Goal: Information Seeking & Learning: Learn about a topic

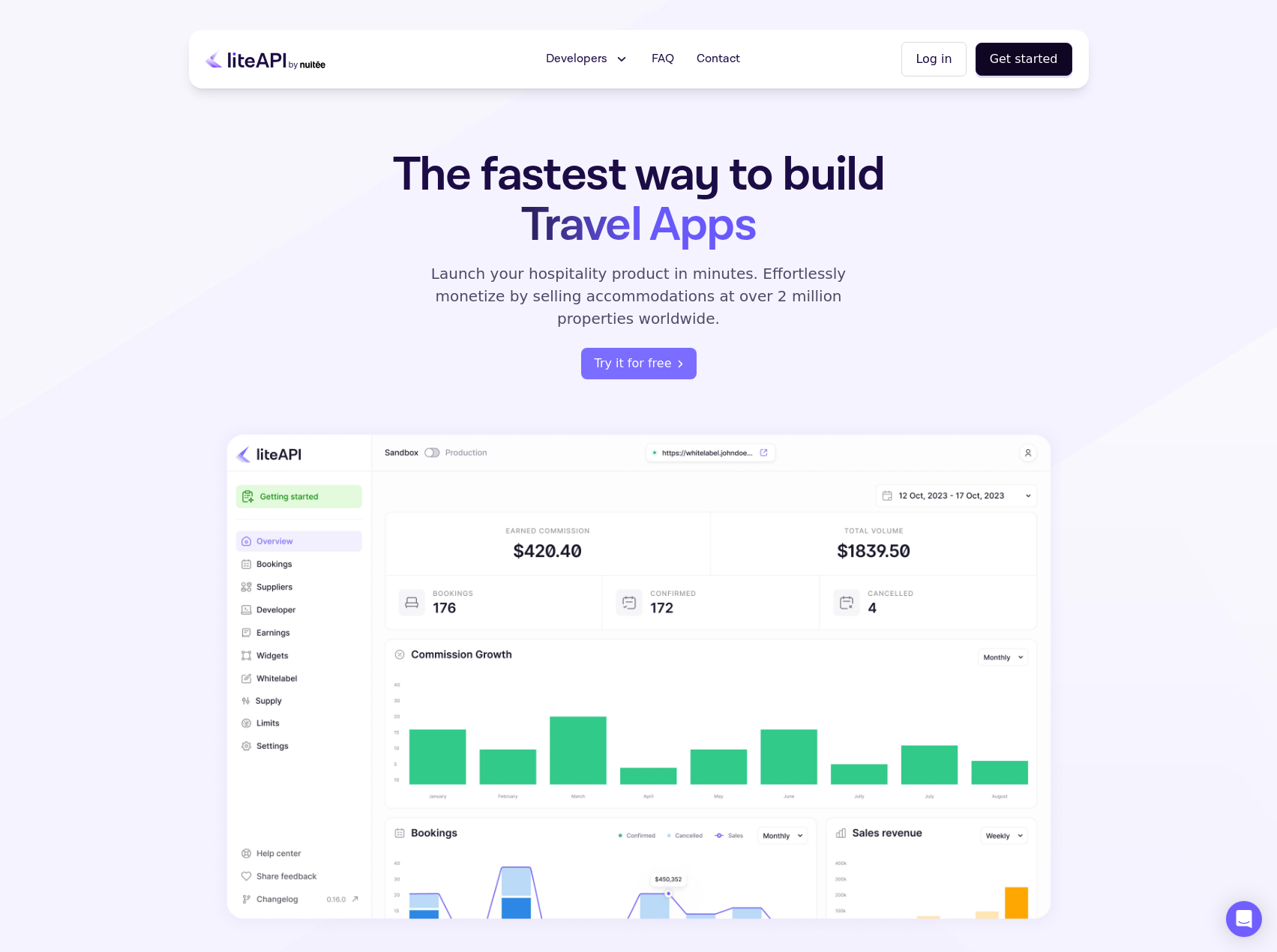
click at [601, 57] on span "Developers" at bounding box center [576, 60] width 61 height 18
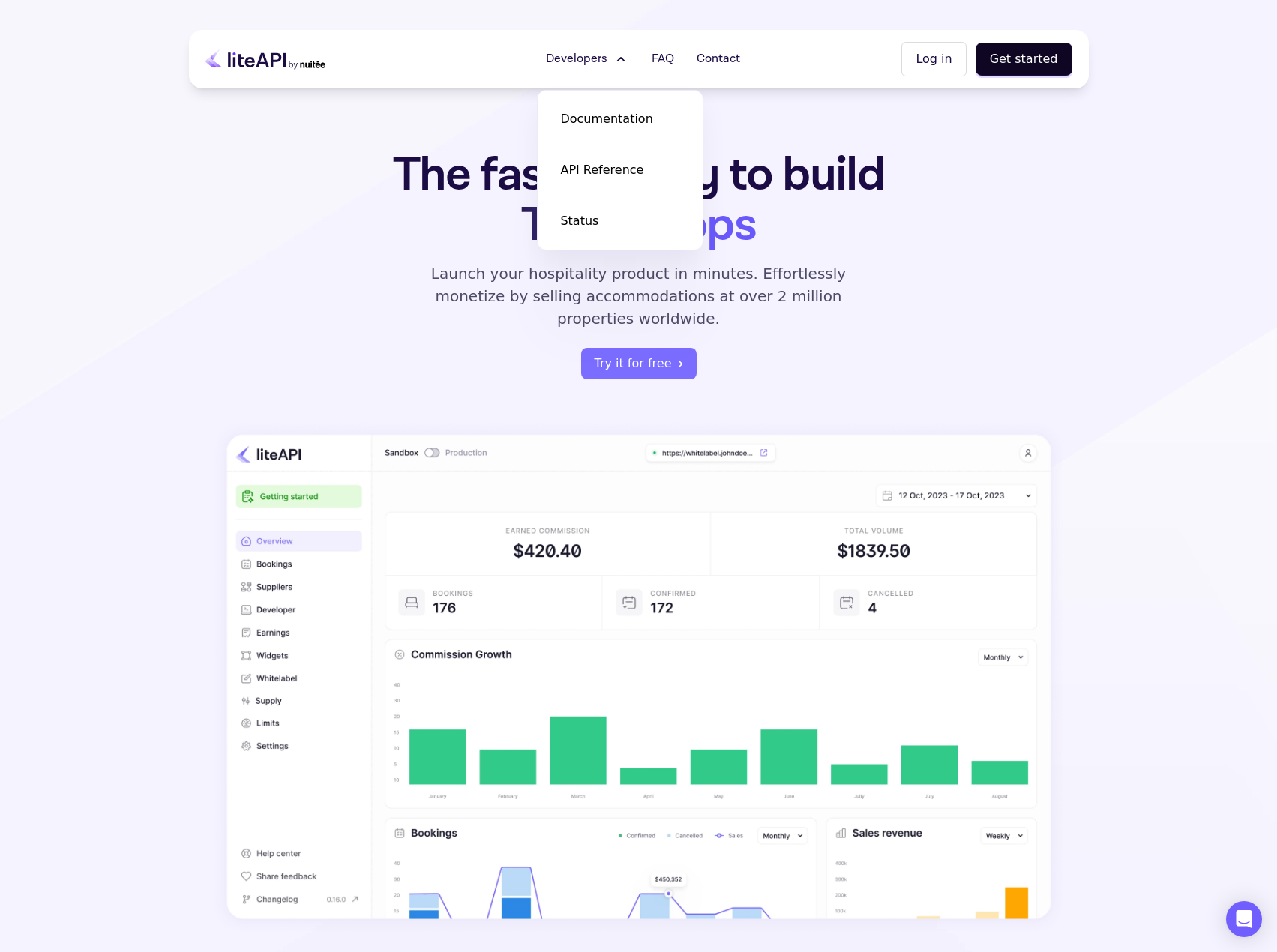
click at [601, 57] on span "Developers" at bounding box center [576, 60] width 61 height 18
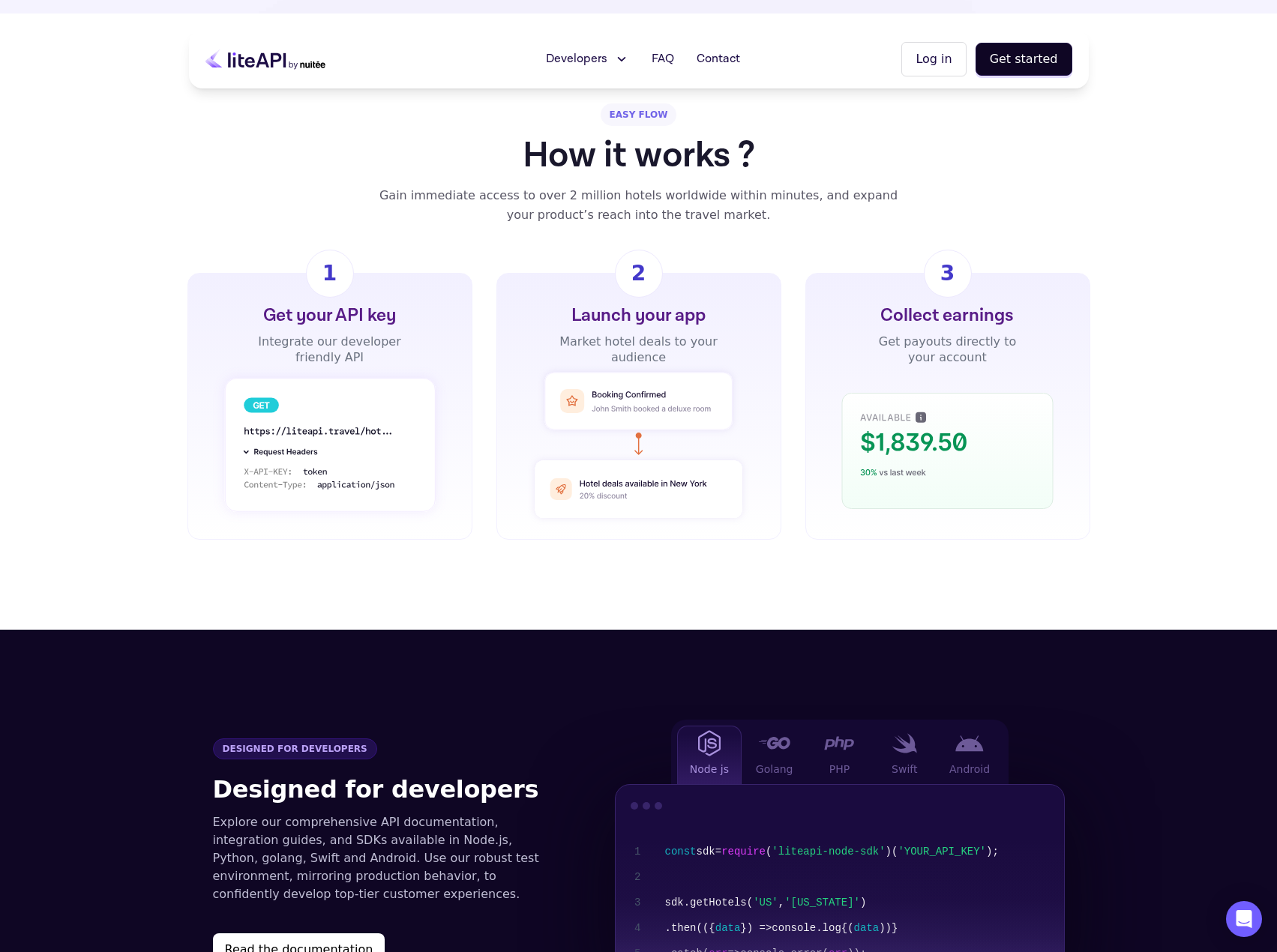
scroll to position [527, 0]
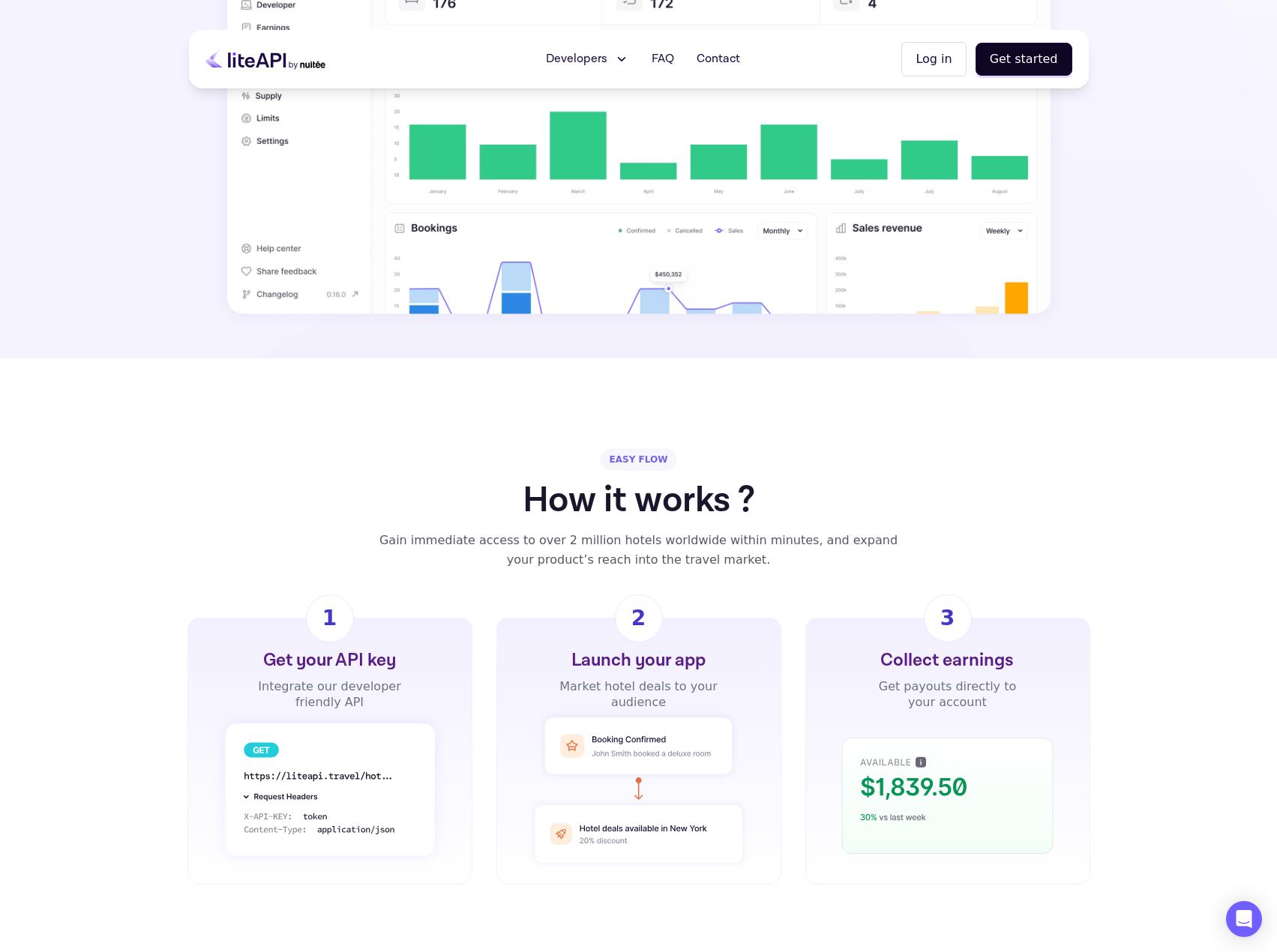
drag, startPoint x: 464, startPoint y: 412, endPoint x: 440, endPoint y: 246, distance: 167.7
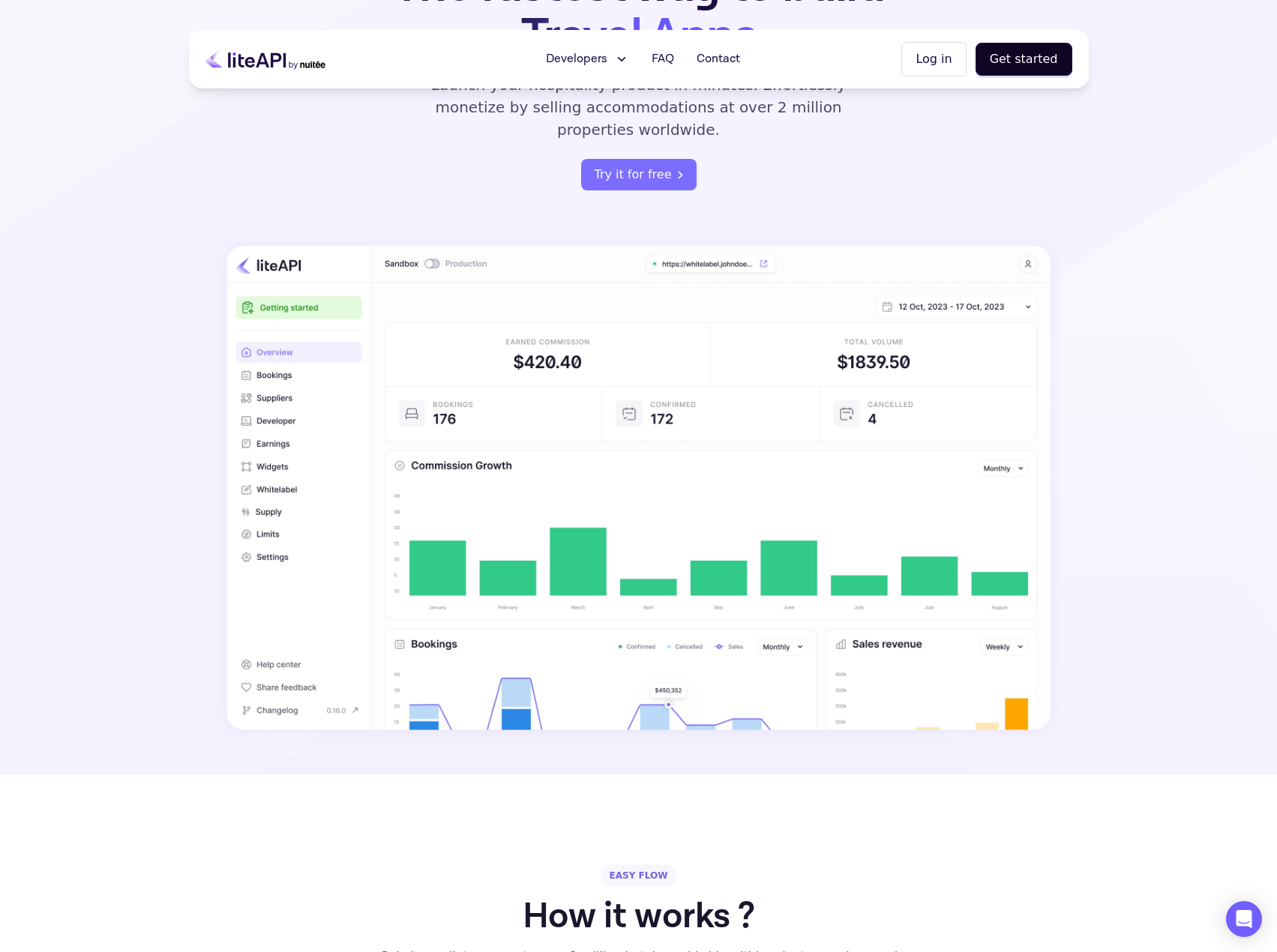
scroll to position [78, 0]
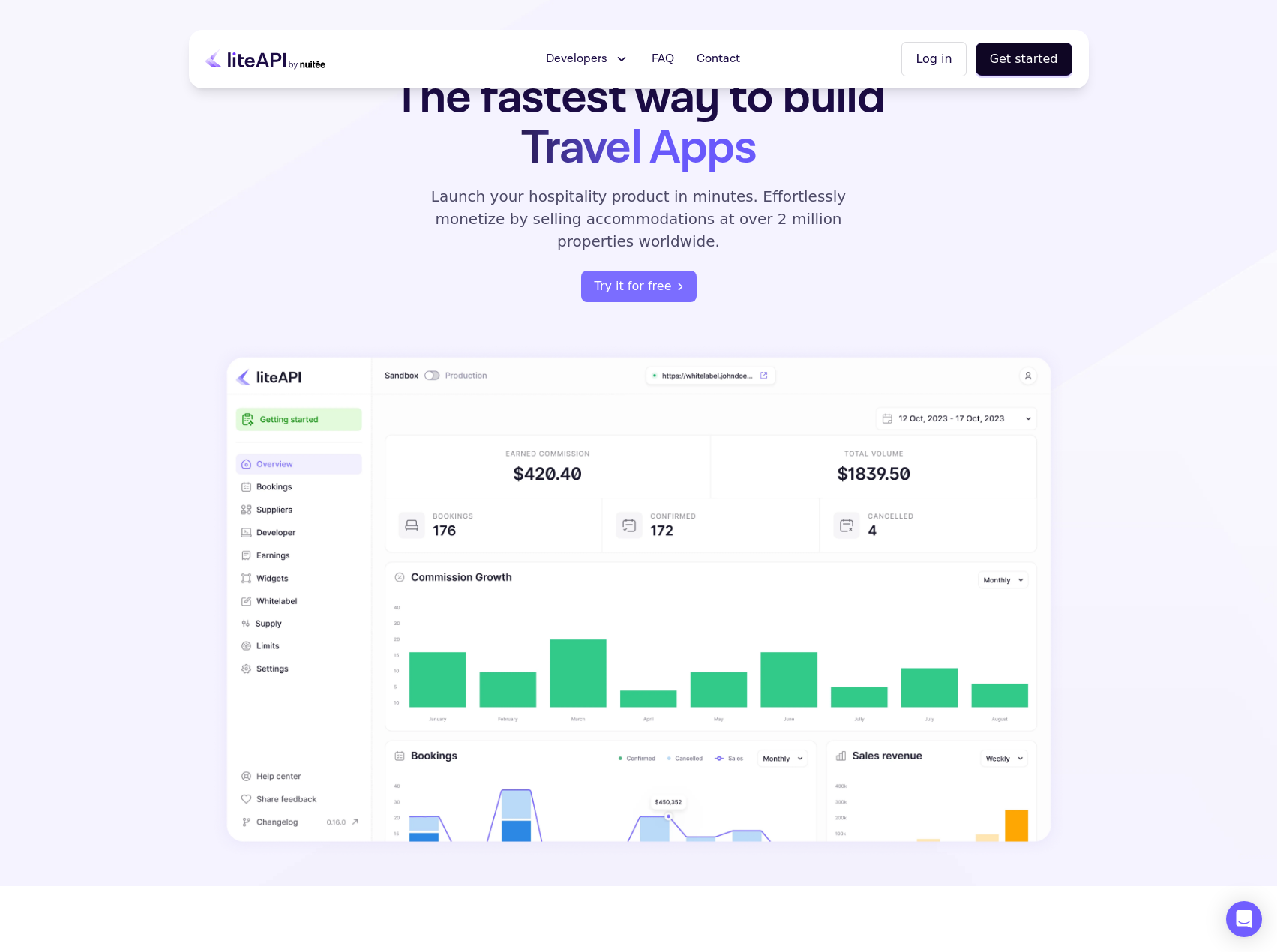
click at [602, 61] on span "Developers" at bounding box center [576, 60] width 61 height 18
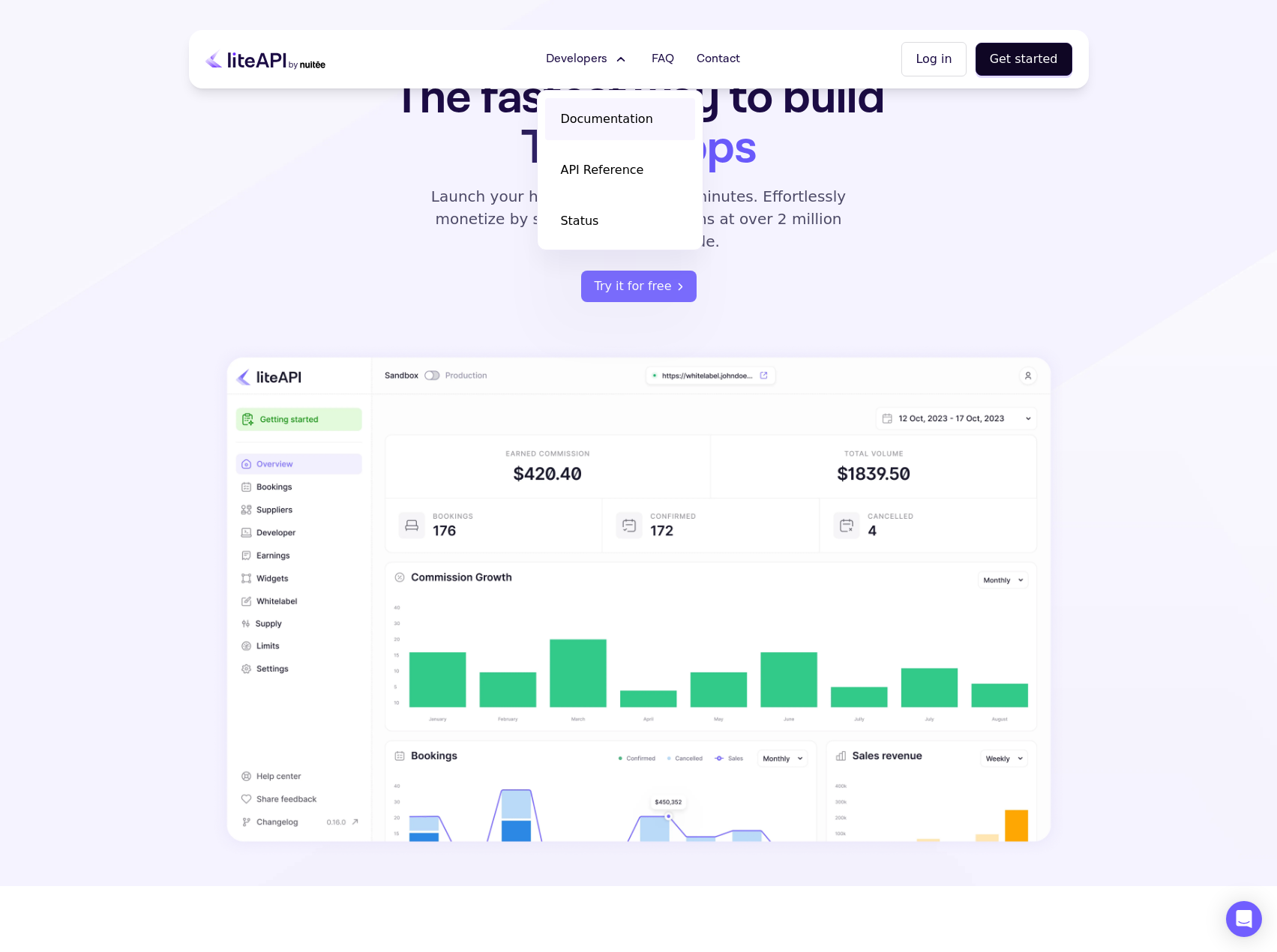
click at [612, 124] on span "Documentation" at bounding box center [606, 119] width 92 height 18
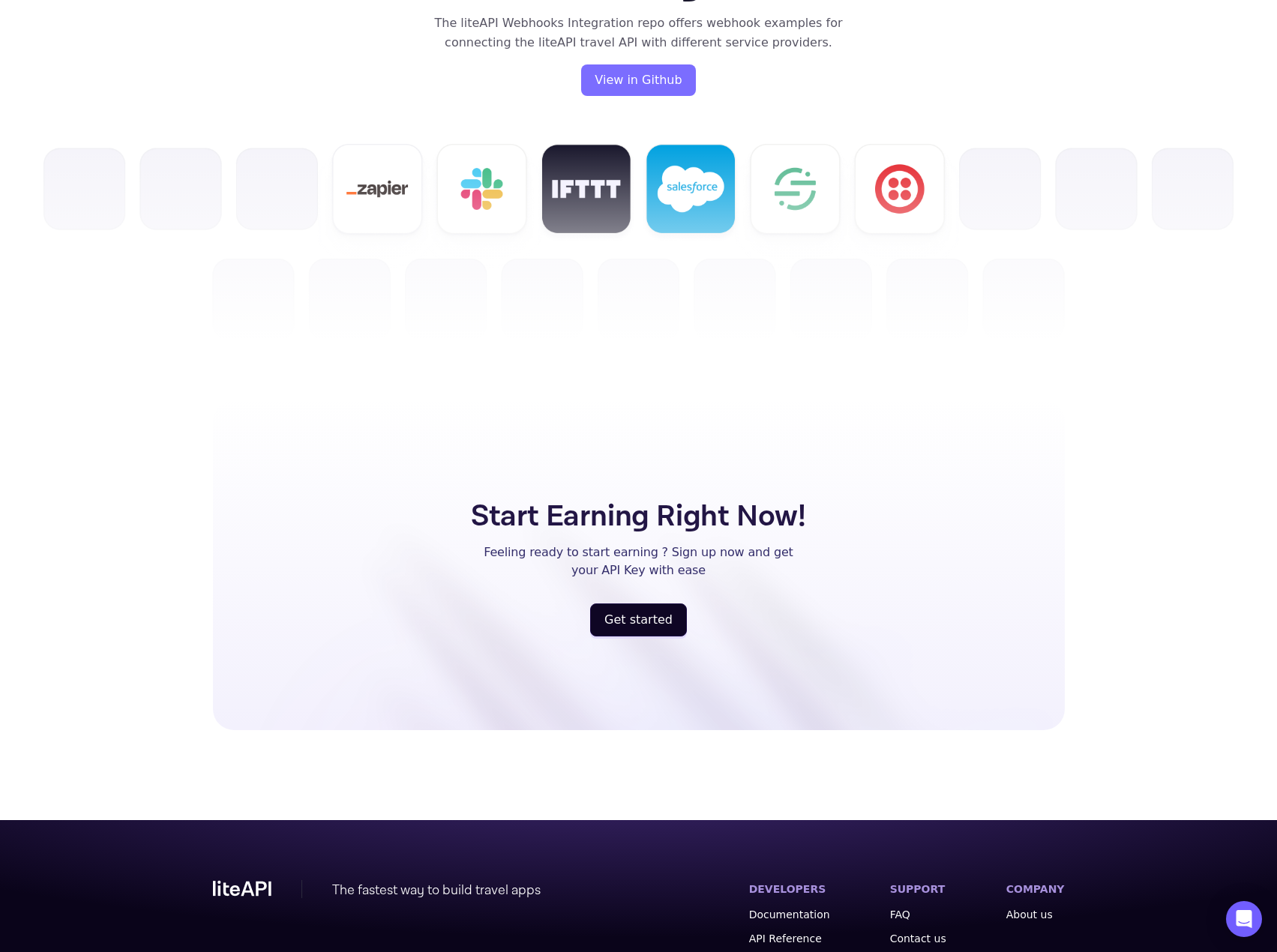
scroll to position [0, 0]
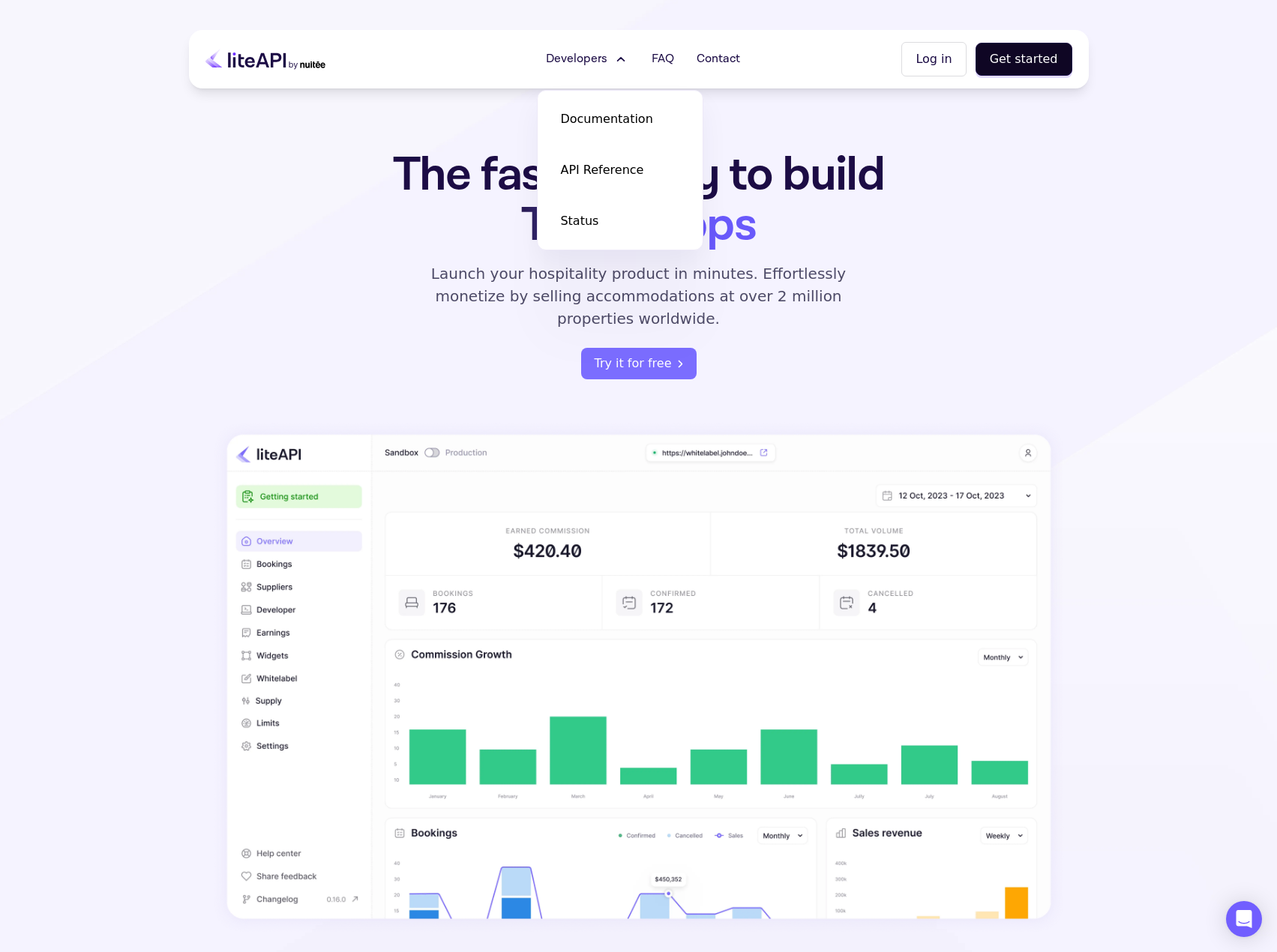
drag, startPoint x: 769, startPoint y: 768, endPoint x: 609, endPoint y: 376, distance: 423.4
click at [215, 269] on div "The fastest way to build Travel Apps Launch your hospitality product in minutes…" at bounding box center [638, 542] width 900 height 784
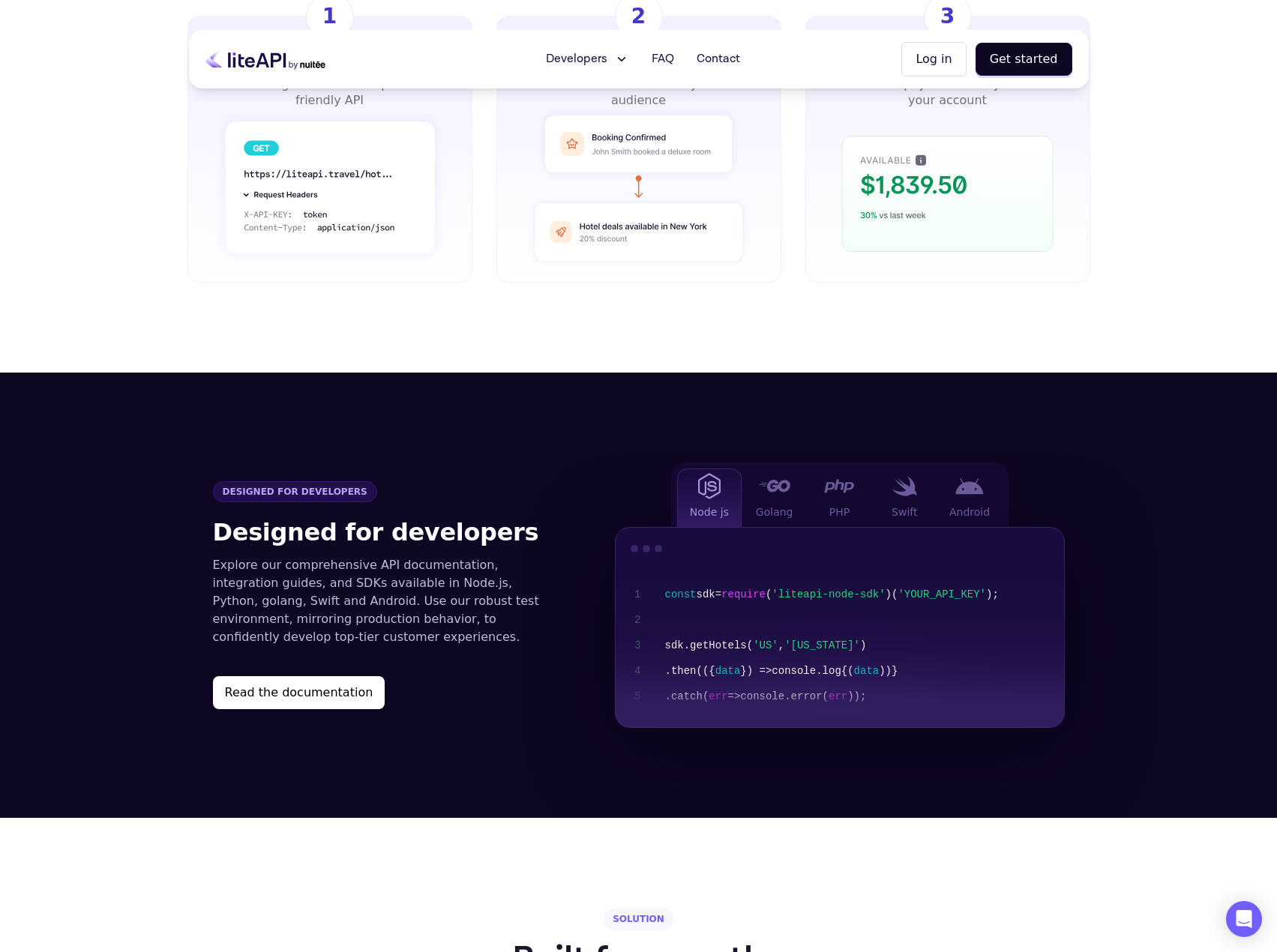
scroll to position [1199, 0]
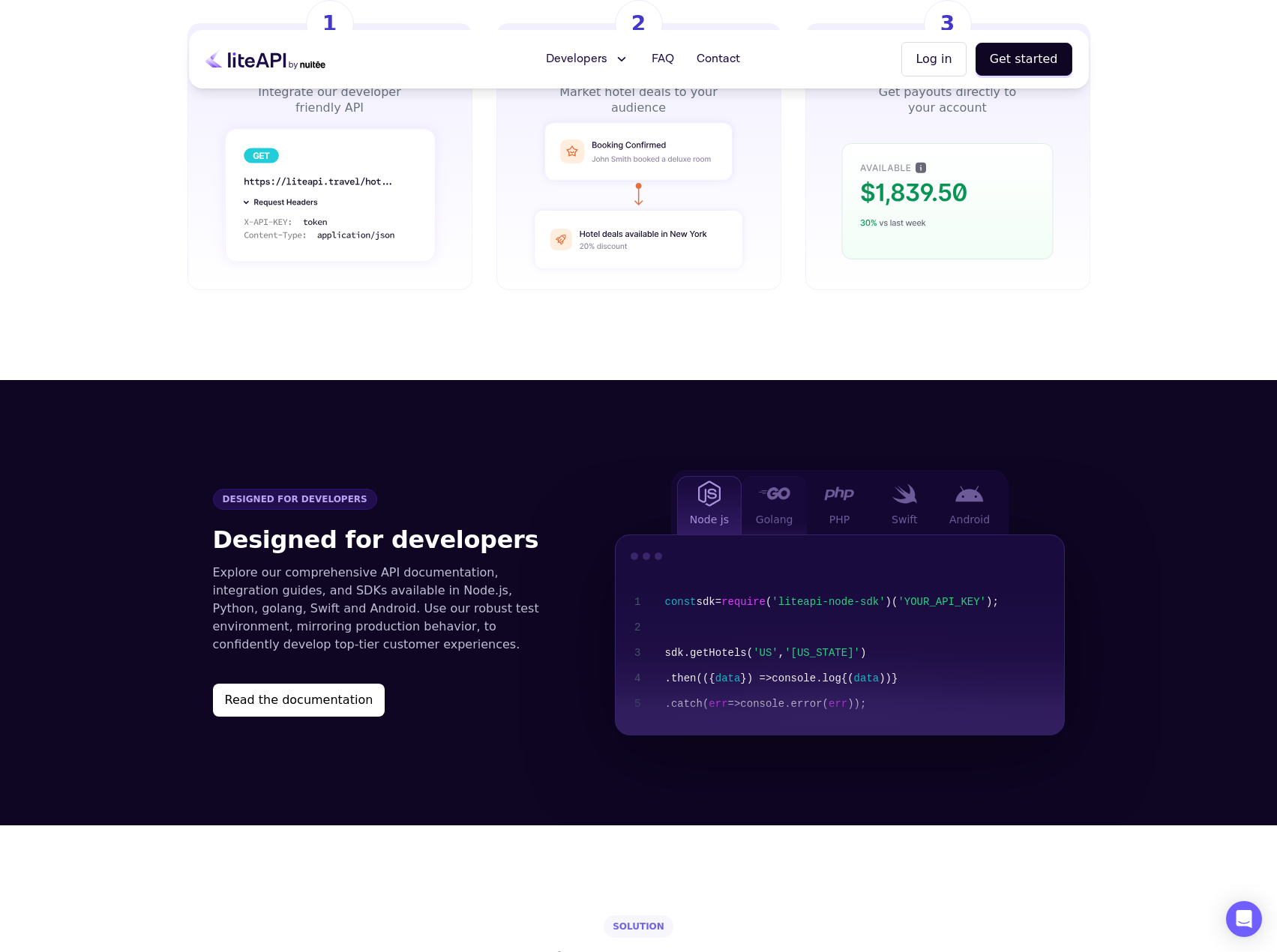
click at [776, 481] on div "Golang" at bounding box center [774, 505] width 65 height 59
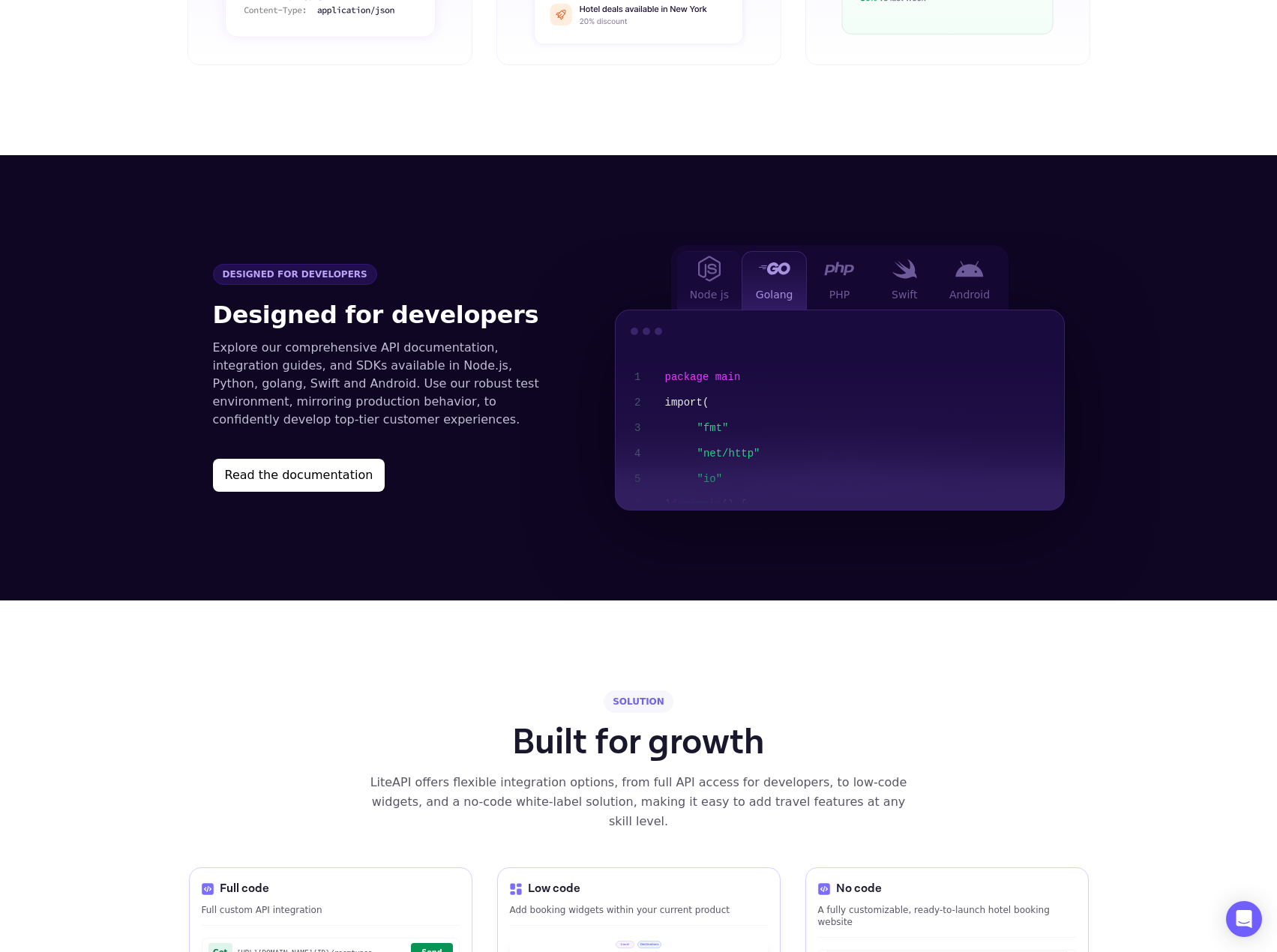
click at [712, 256] on img at bounding box center [710, 269] width 23 height 26
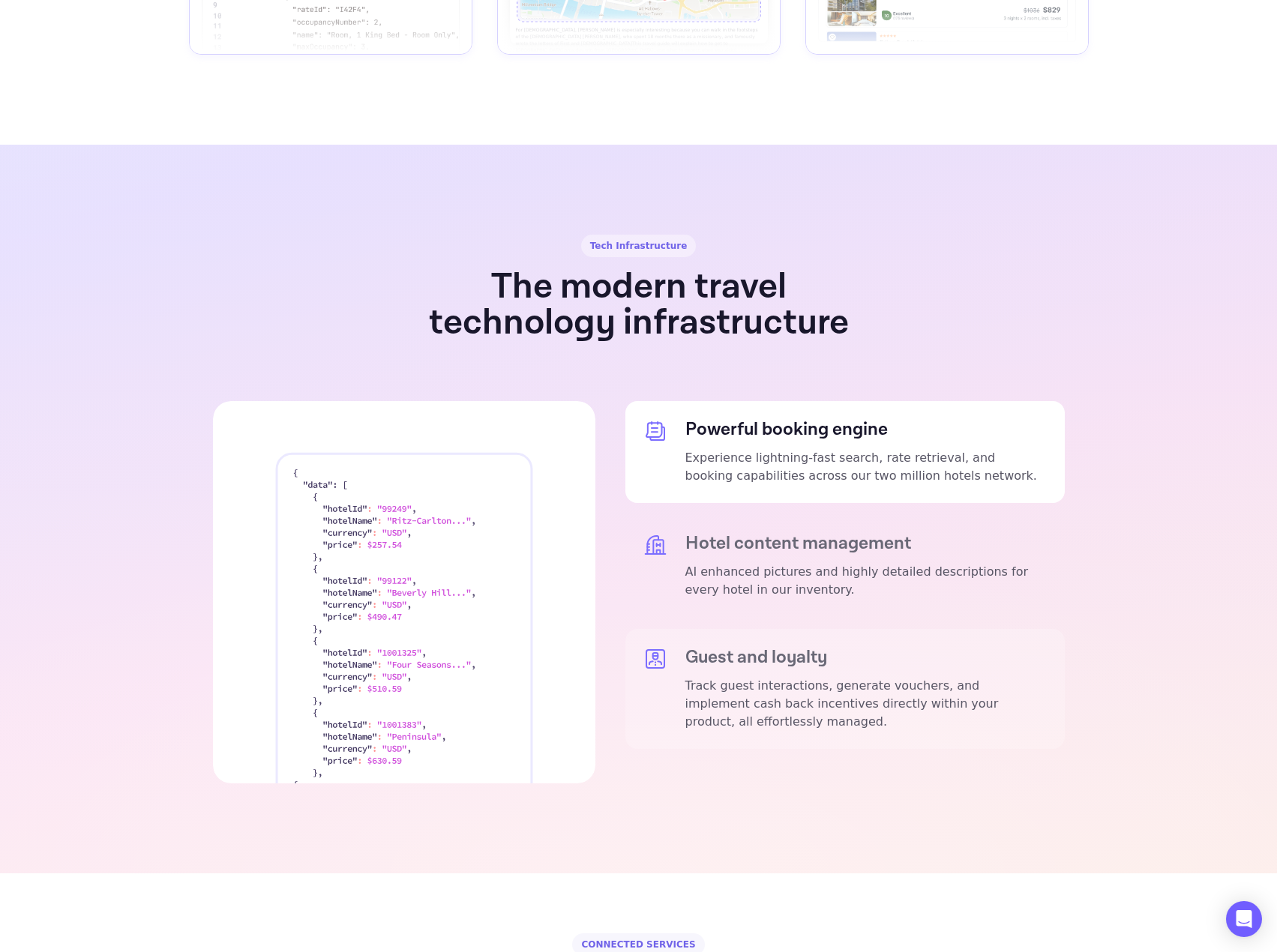
scroll to position [2549, 0]
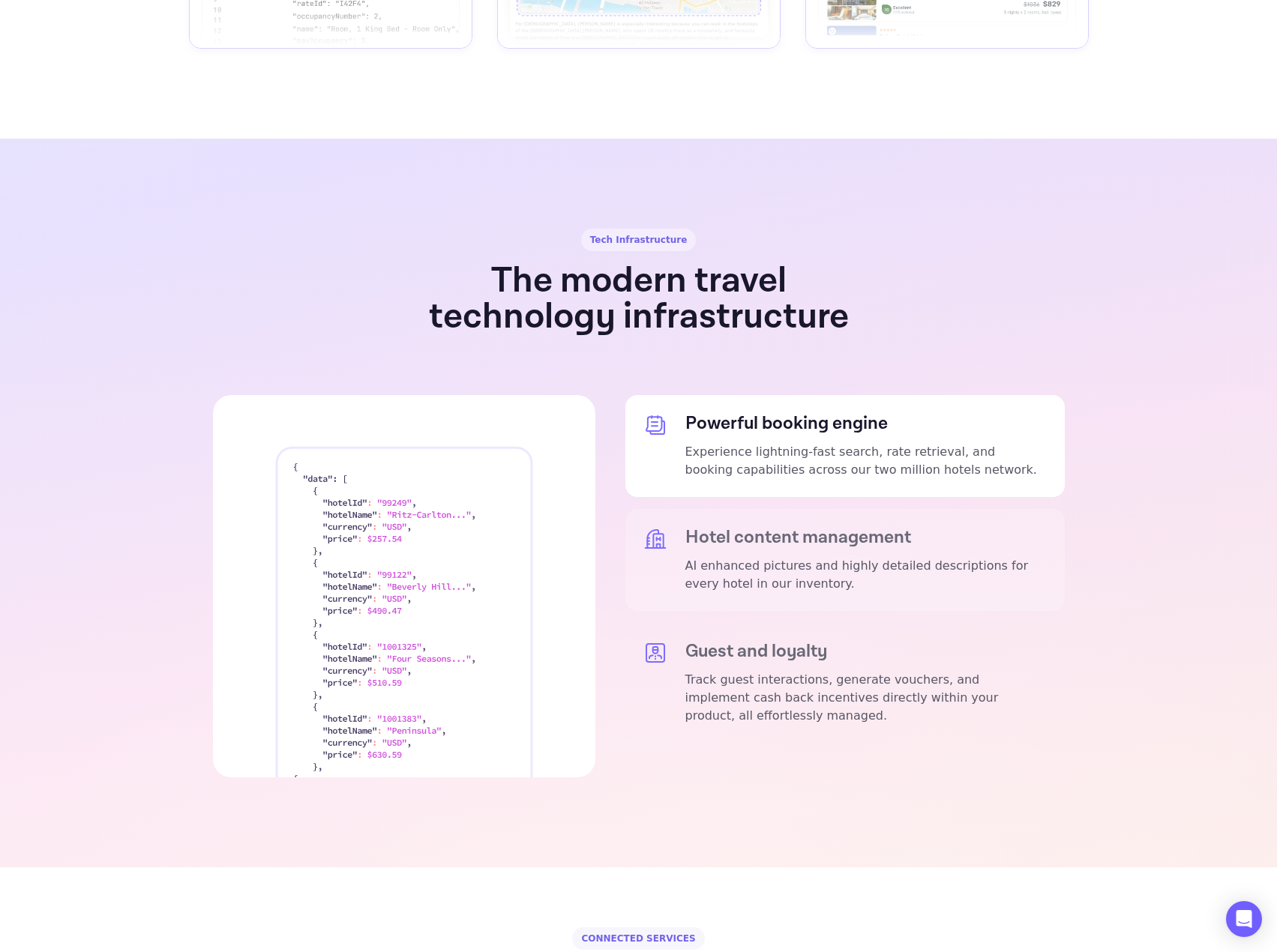
click at [739, 557] on p "AI enhanced pictures and highly detailed descriptions for every hotel in our in…" at bounding box center [865, 575] width 362 height 36
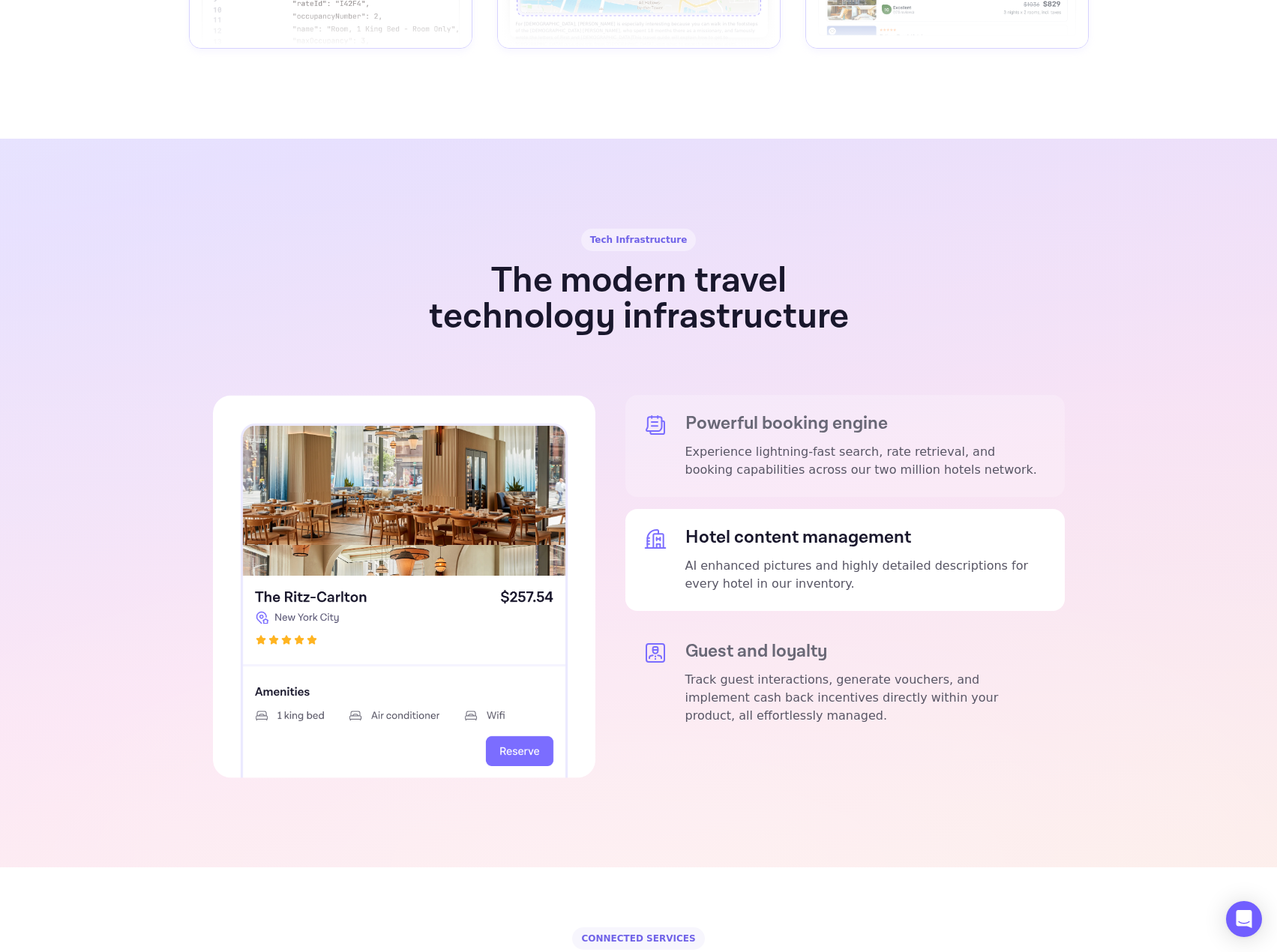
click at [746, 443] on p "Experience lightning-fast search, rate retrieval, and booking capabilities acro…" at bounding box center [865, 461] width 362 height 36
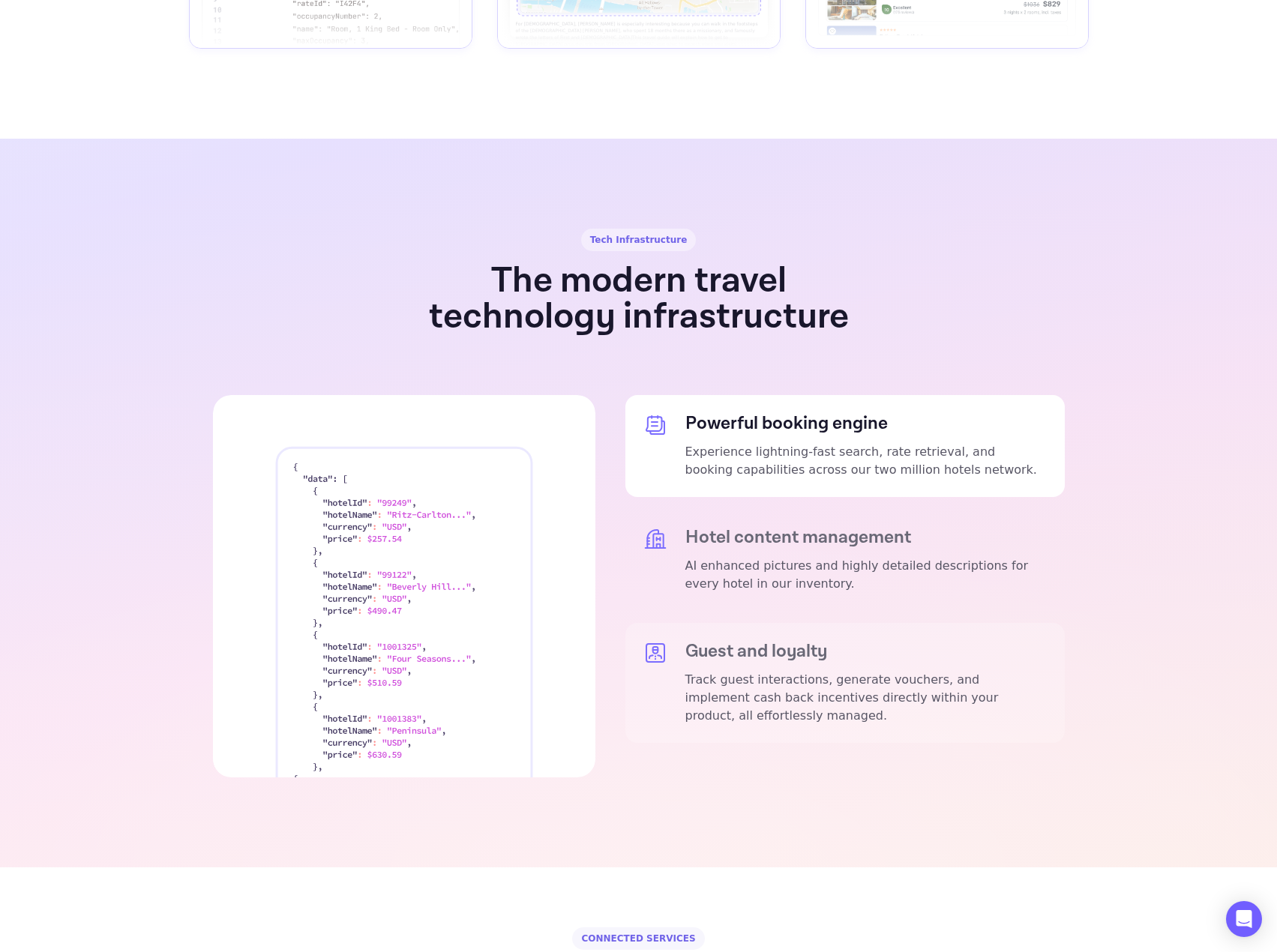
click at [775, 641] on div "Guest and loyalty Track guest interactions, generate vouchers, and implement ca…" at bounding box center [865, 683] width 362 height 84
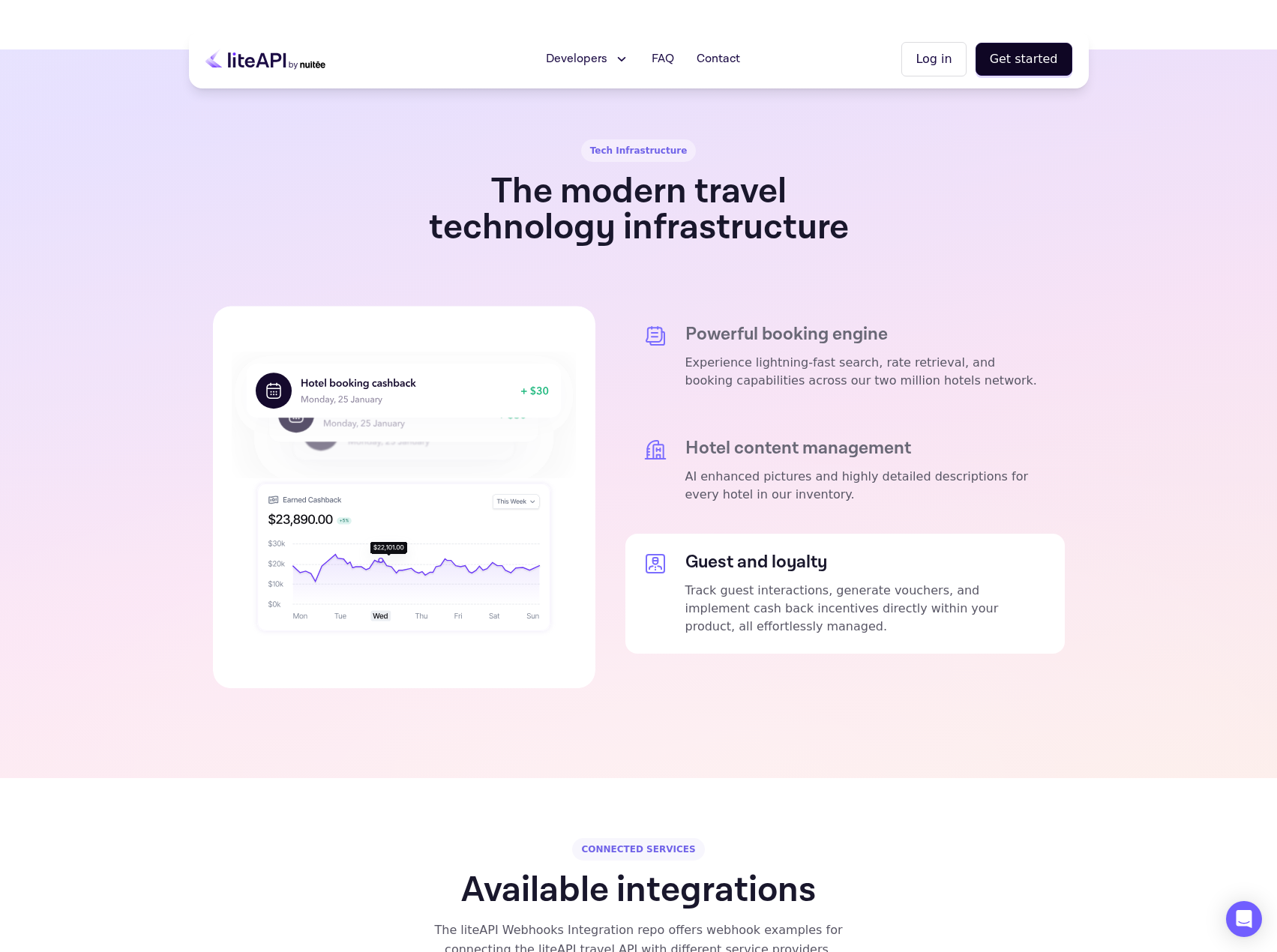
scroll to position [2624, 0]
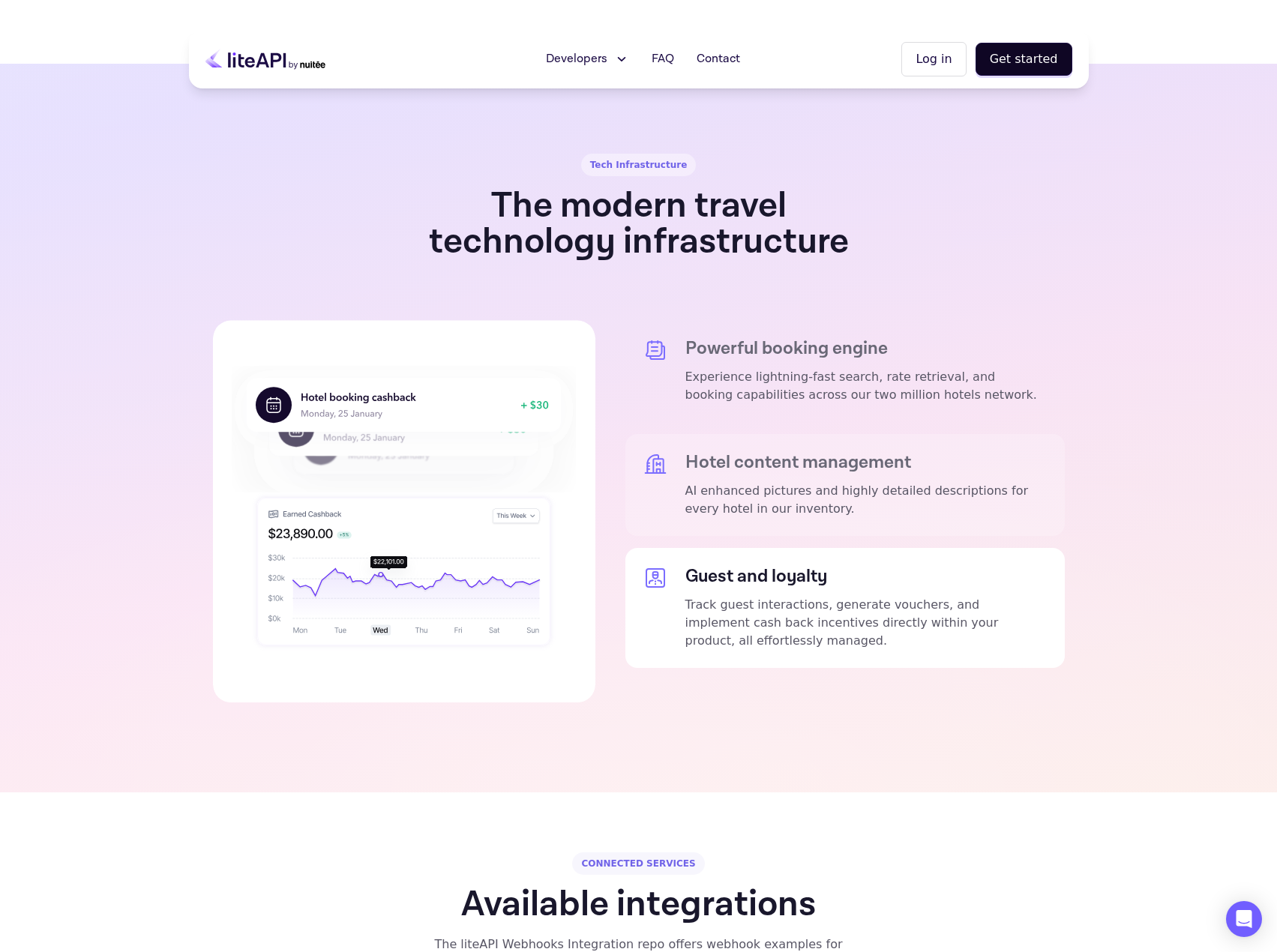
click at [717, 452] on div "Hotel content management AI enhanced pictures and highly detailed descriptions …" at bounding box center [865, 485] width 362 height 66
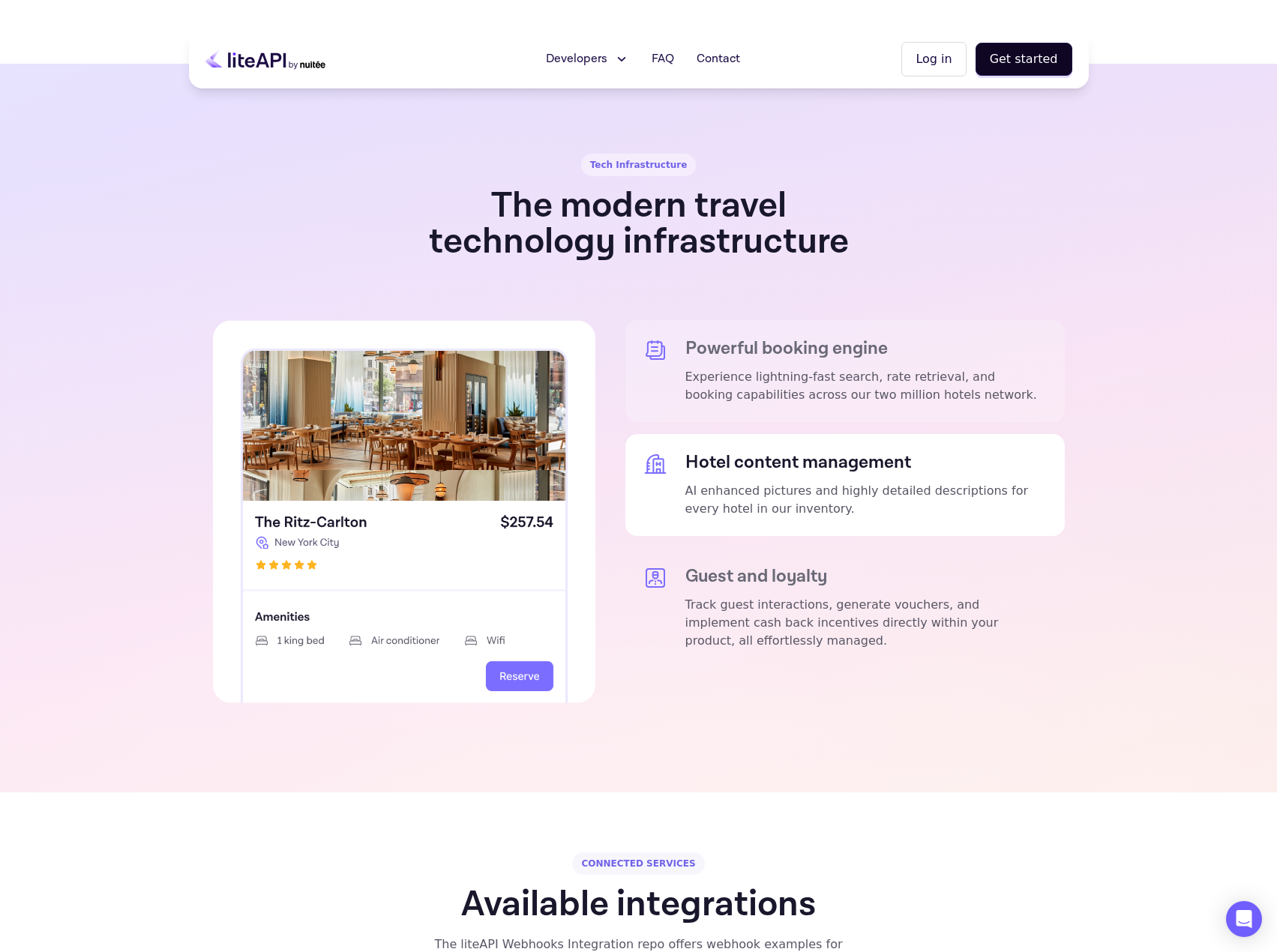
click at [719, 368] on p "Experience lightning-fast search, rate retrieval, and booking capabilities acro…" at bounding box center [865, 386] width 362 height 36
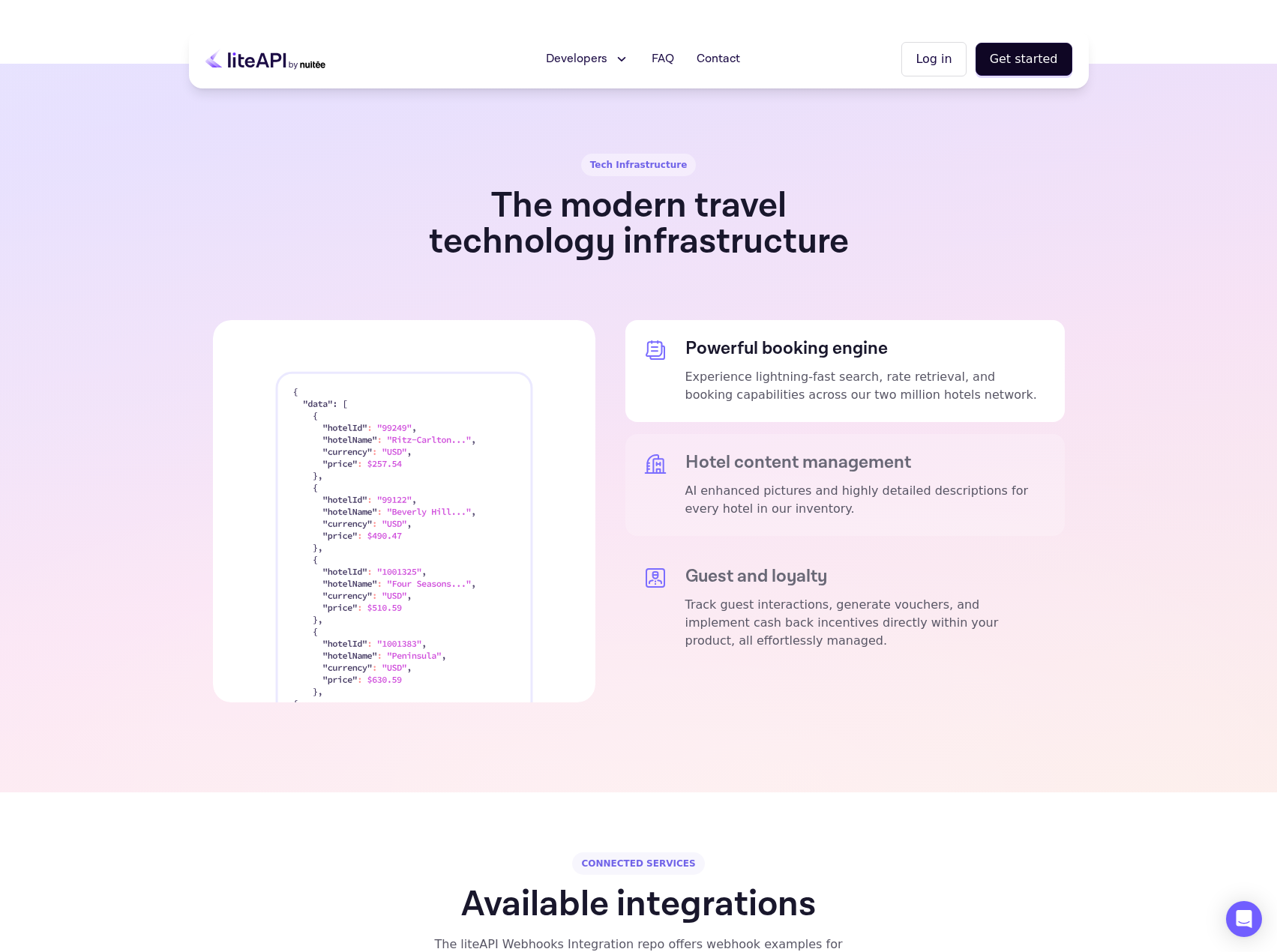
click at [703, 482] on p "AI enhanced pictures and highly detailed descriptions for every hotel in our in…" at bounding box center [865, 500] width 362 height 36
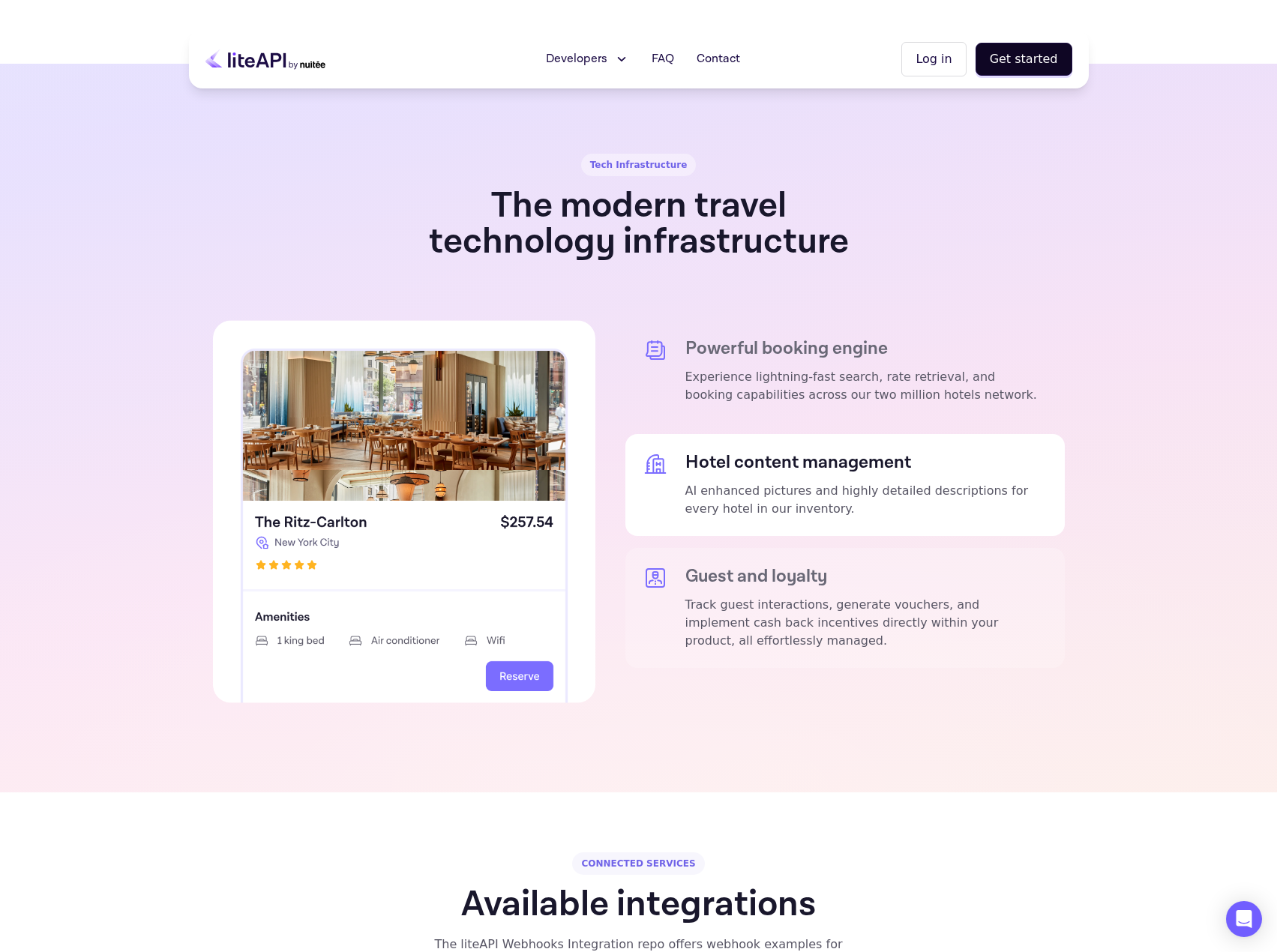
click at [704, 548] on div "Guest and loyalty Track guest interactions, generate vouchers, and implement ca…" at bounding box center [845, 607] width 439 height 120
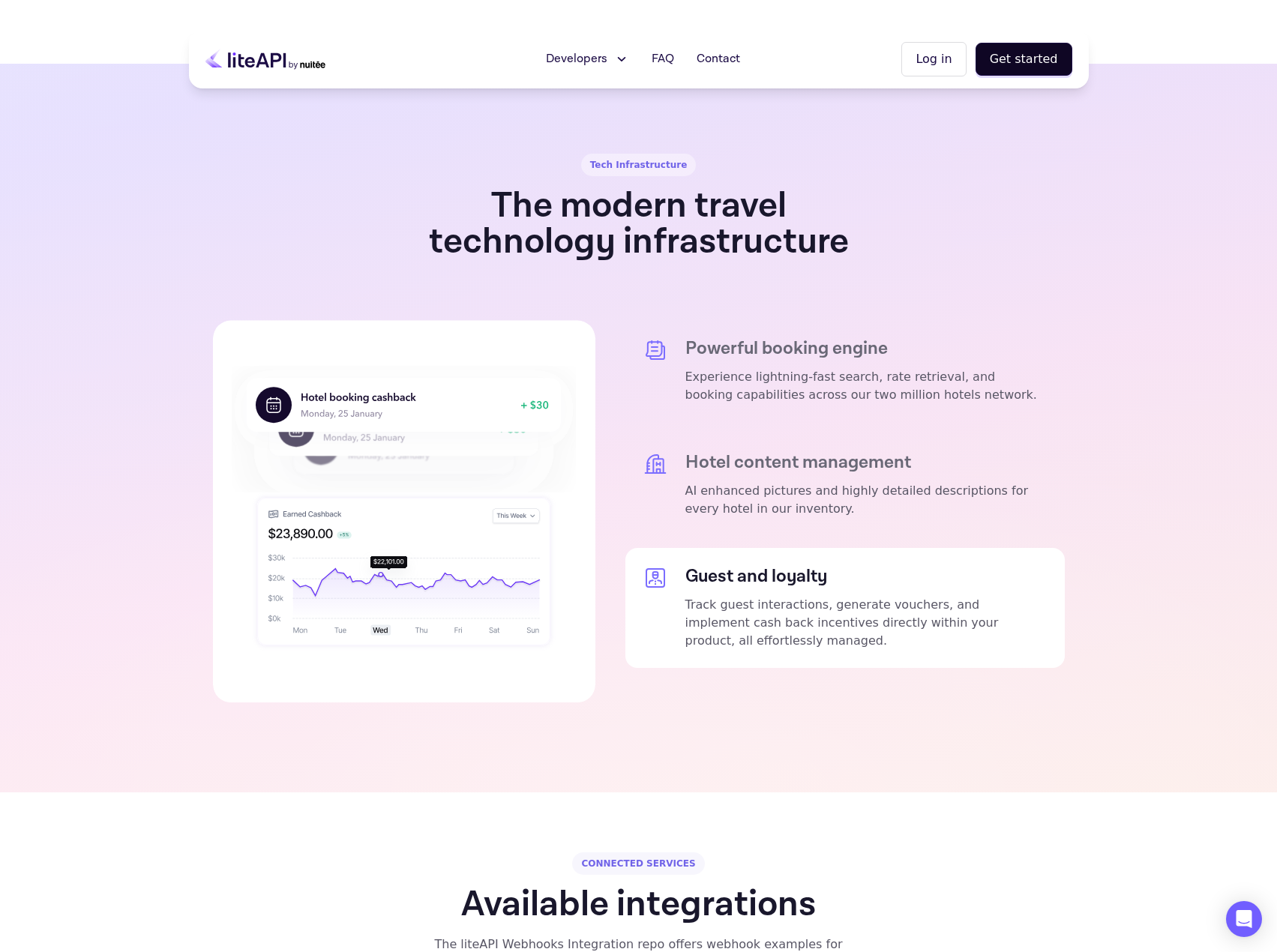
click at [574, 54] on span "Developers" at bounding box center [576, 60] width 61 height 18
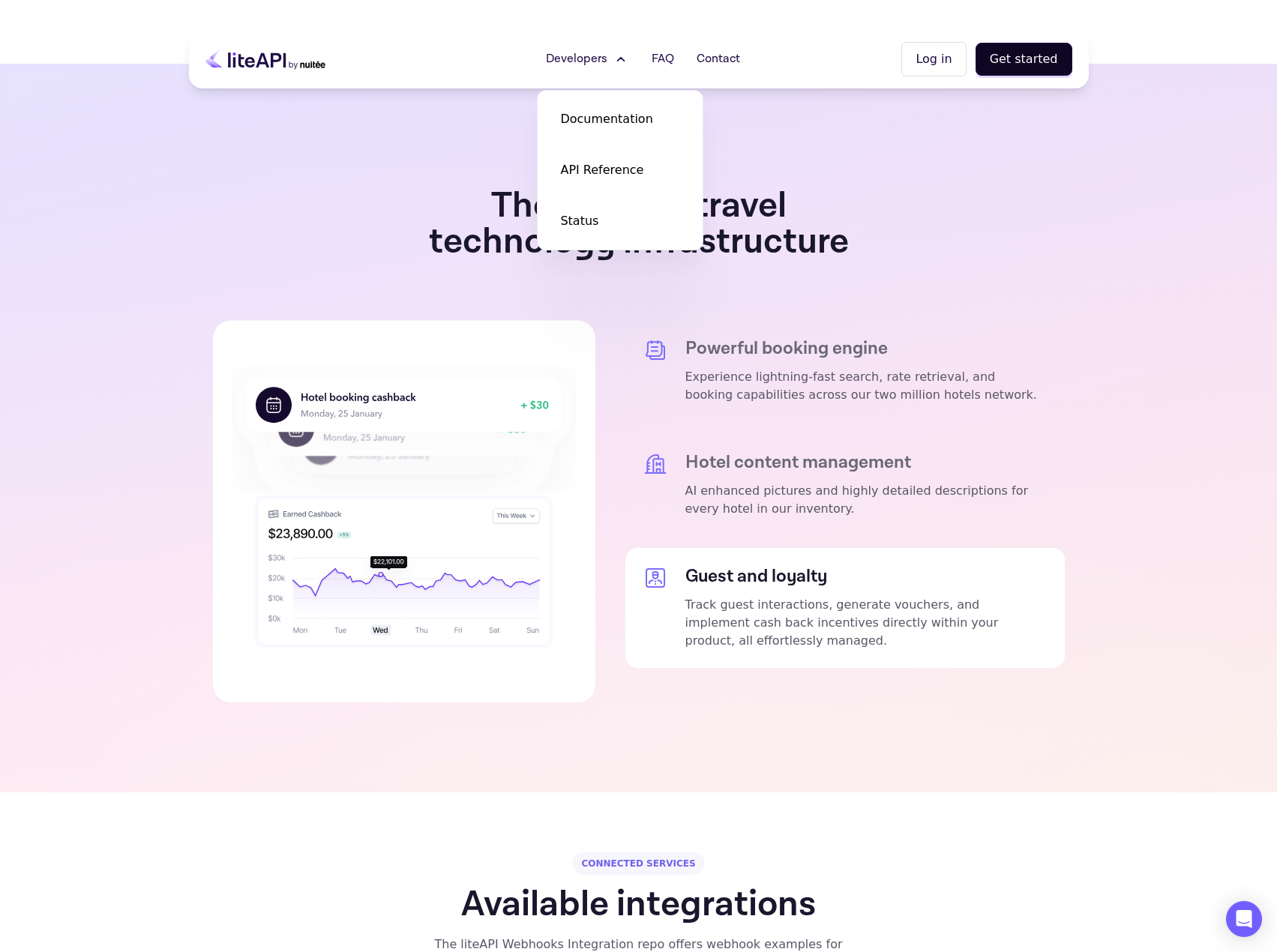
click at [564, 59] on span "Developers" at bounding box center [576, 60] width 61 height 18
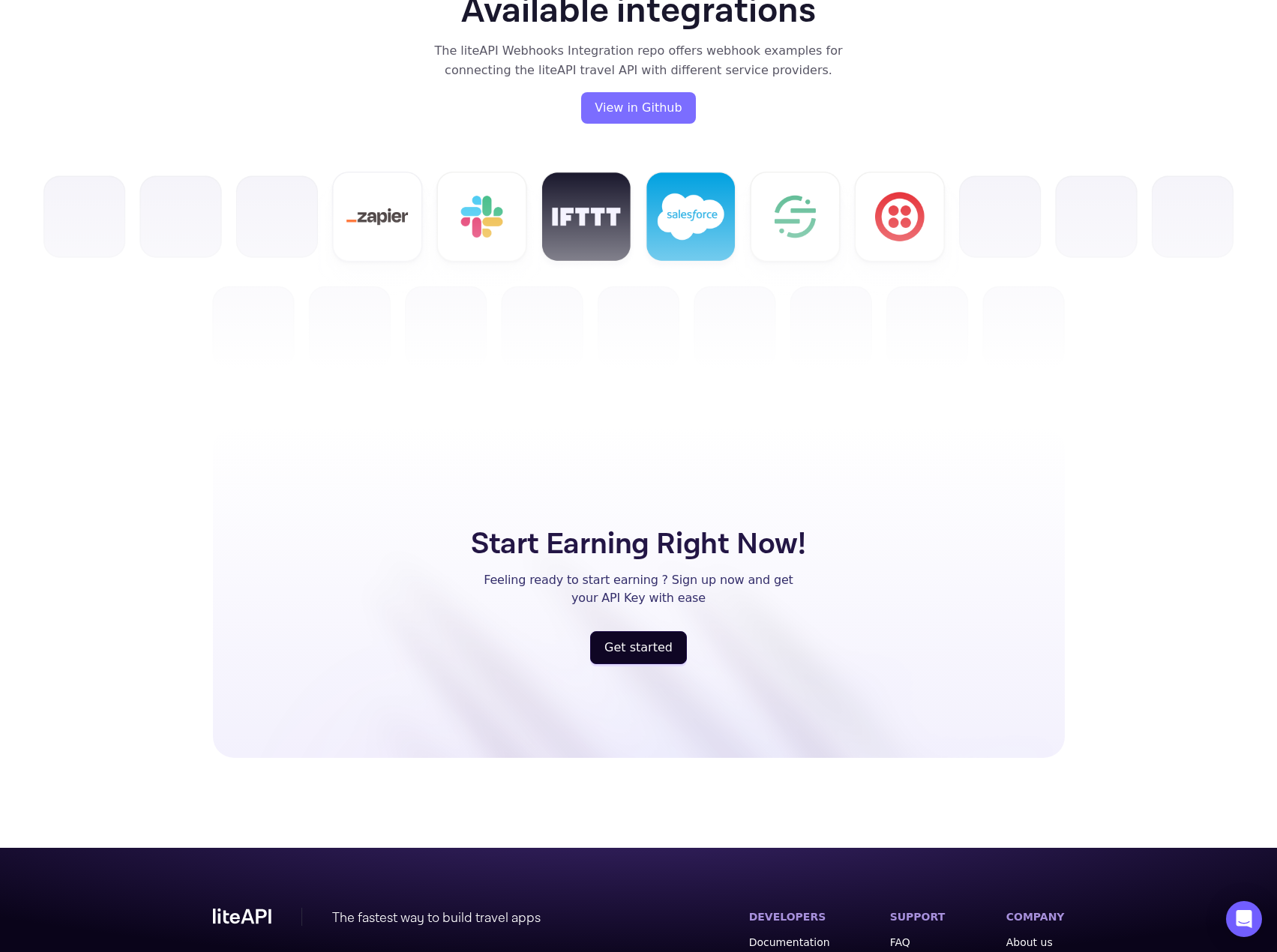
scroll to position [3606, 0]
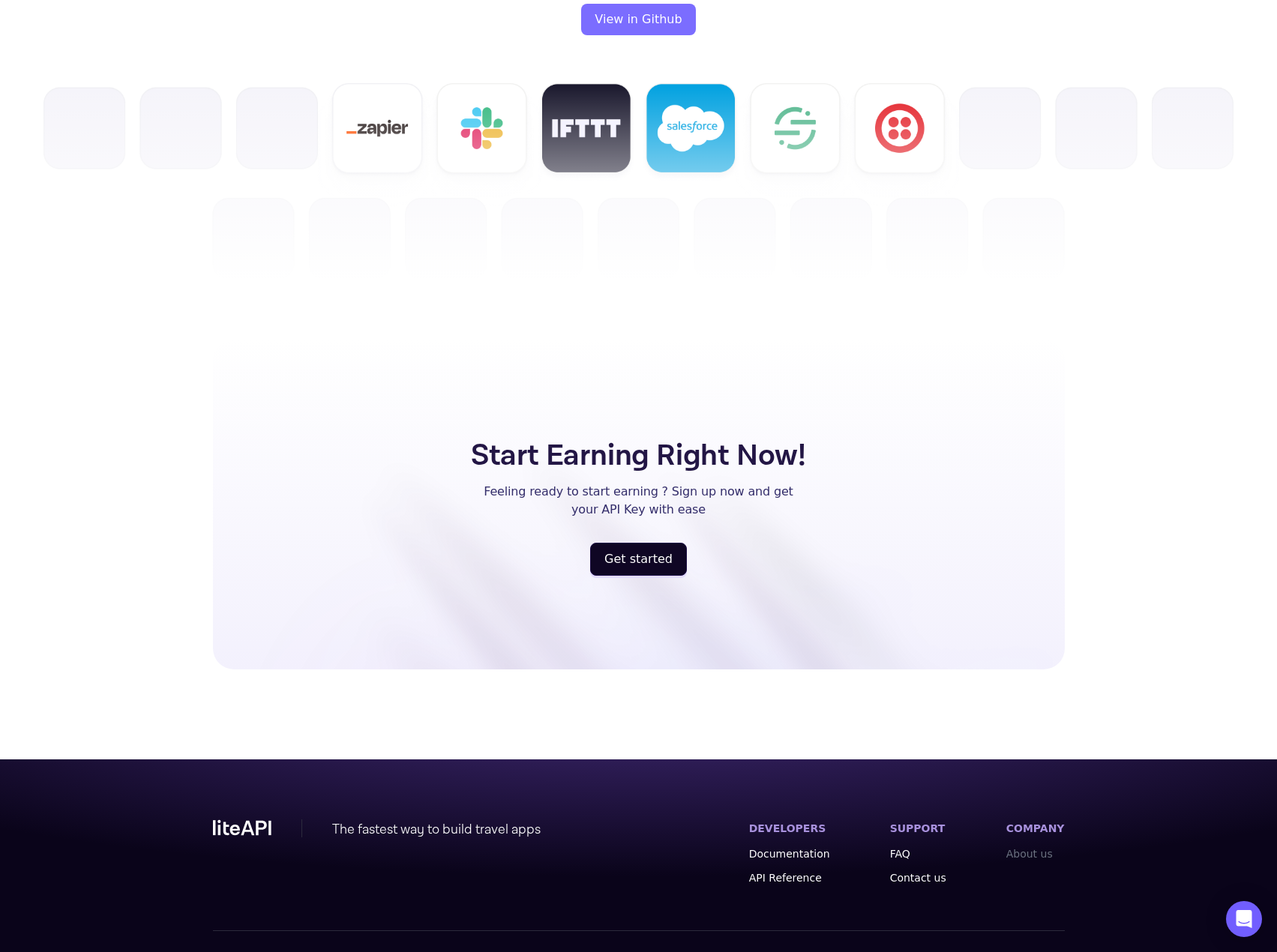
click at [1017, 847] on link "About us" at bounding box center [1035, 854] width 59 height 15
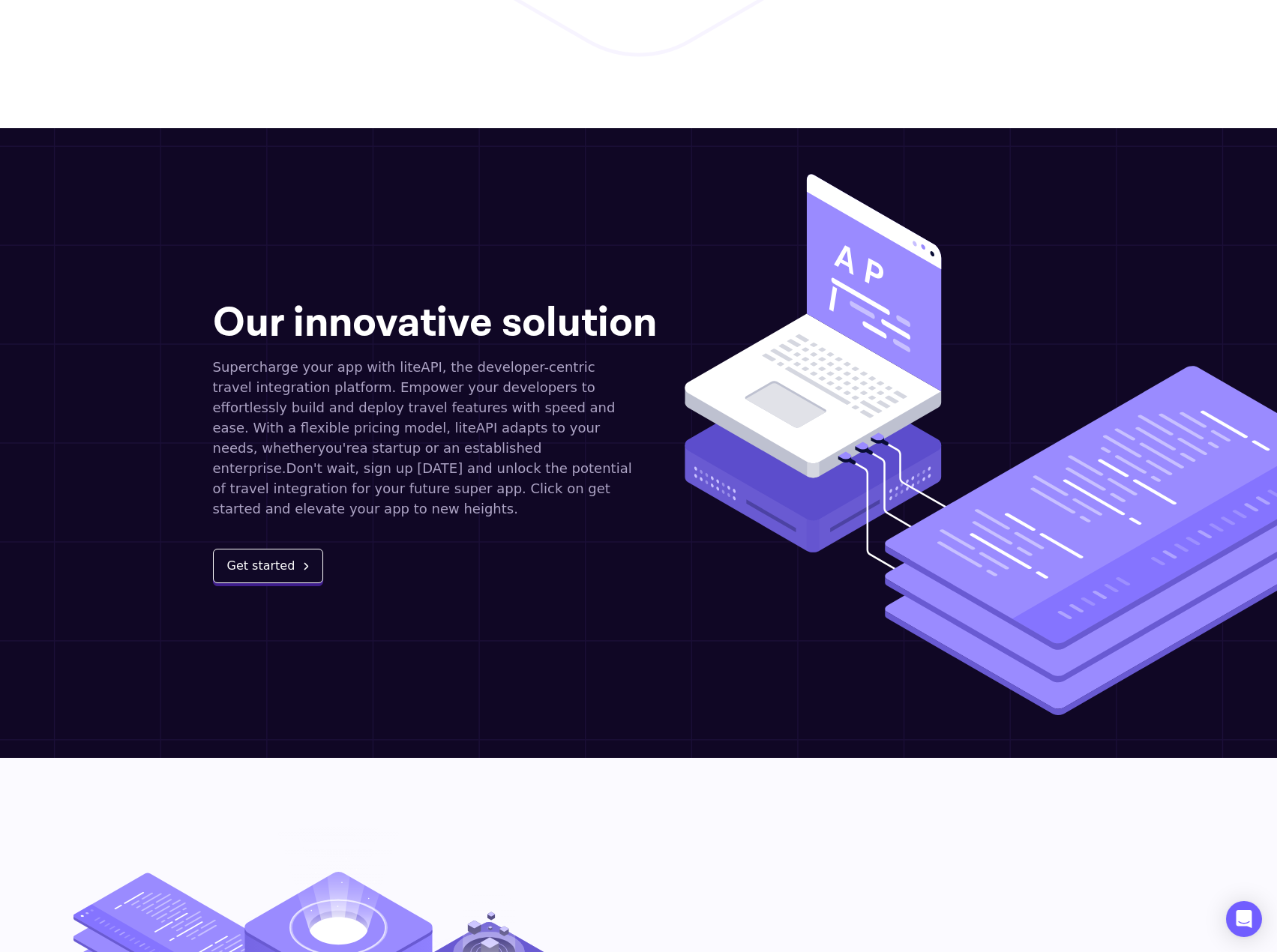
scroll to position [1900, 0]
